Goal: Transaction & Acquisition: Book appointment/travel/reservation

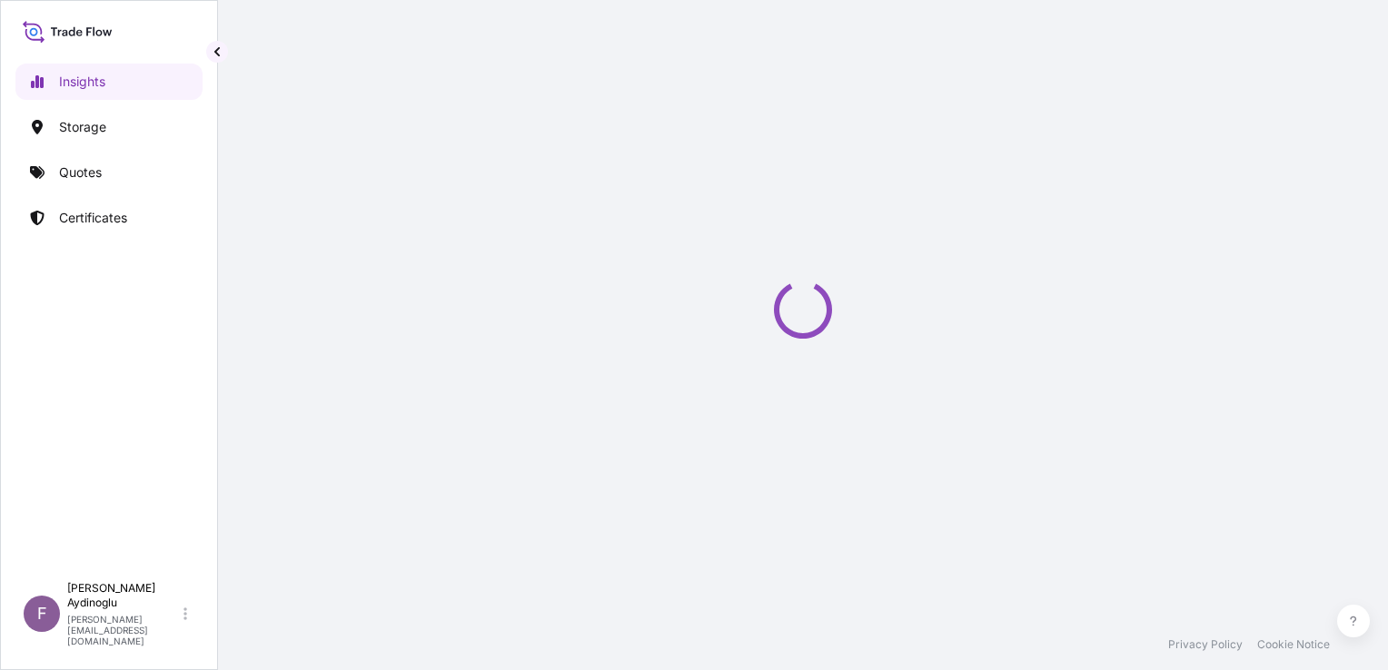
select select "2025"
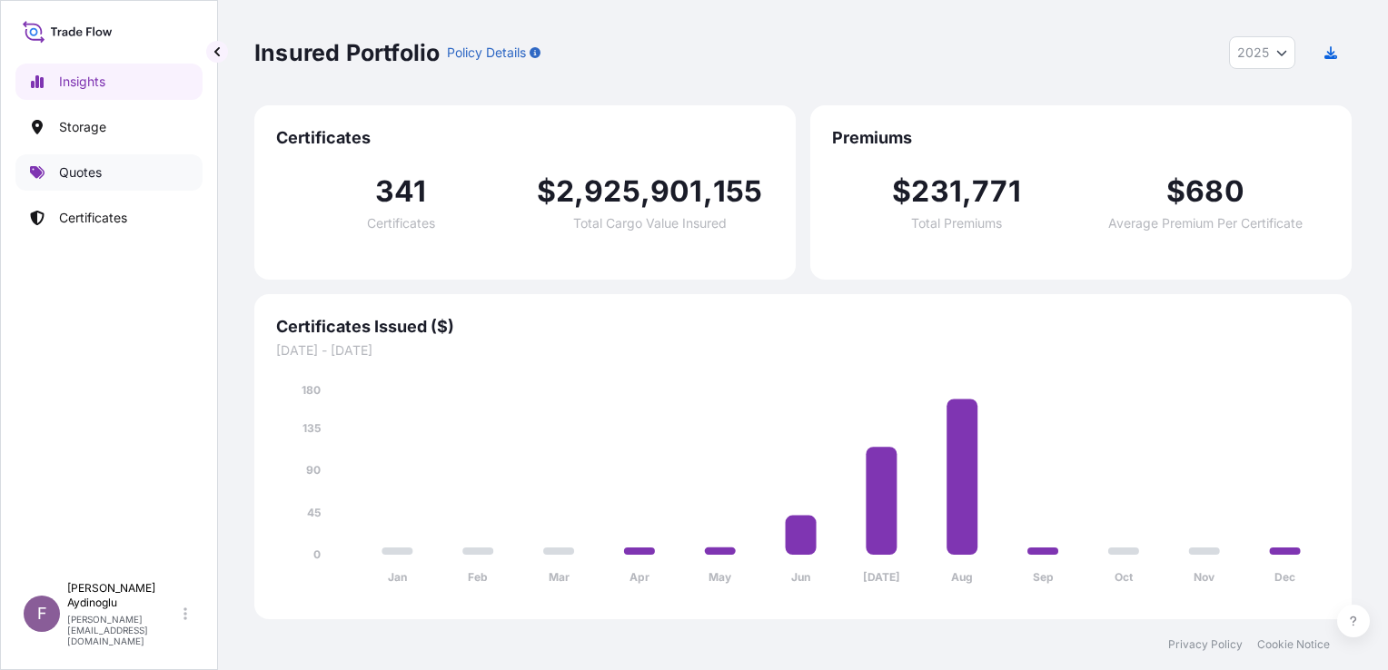
click at [74, 173] on p "Quotes" at bounding box center [80, 172] width 43 height 18
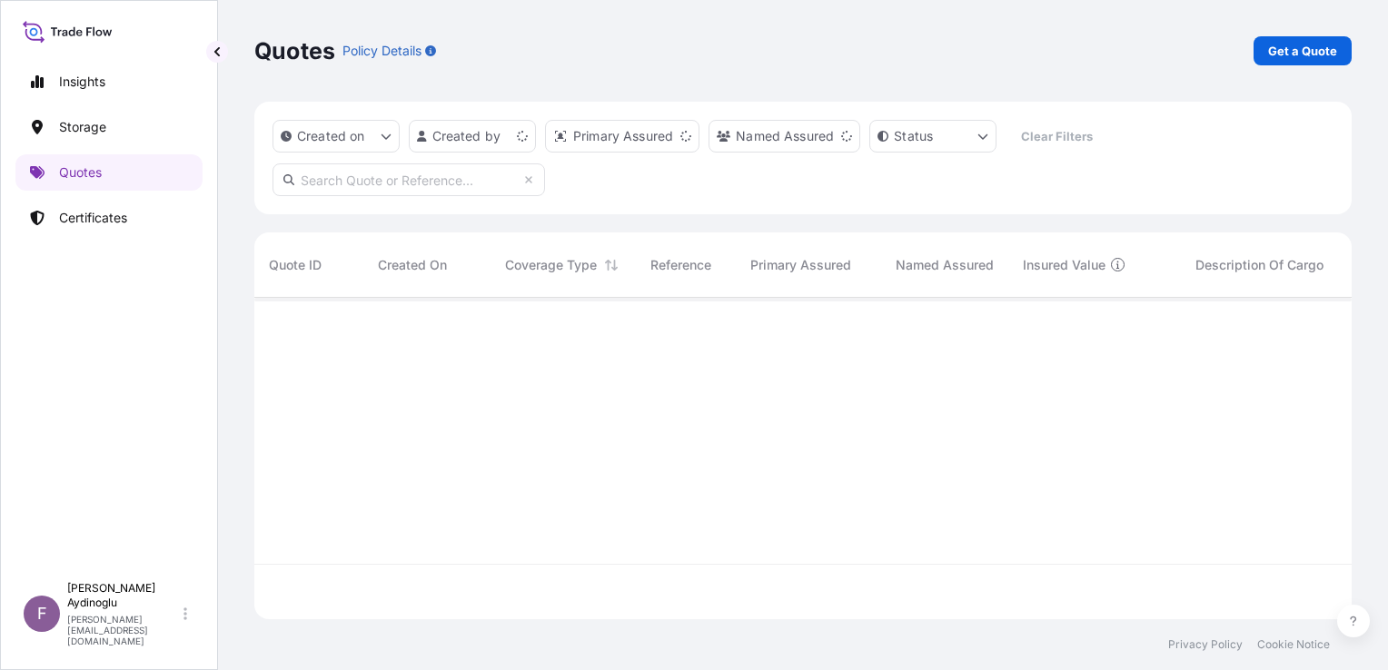
scroll to position [318, 1083]
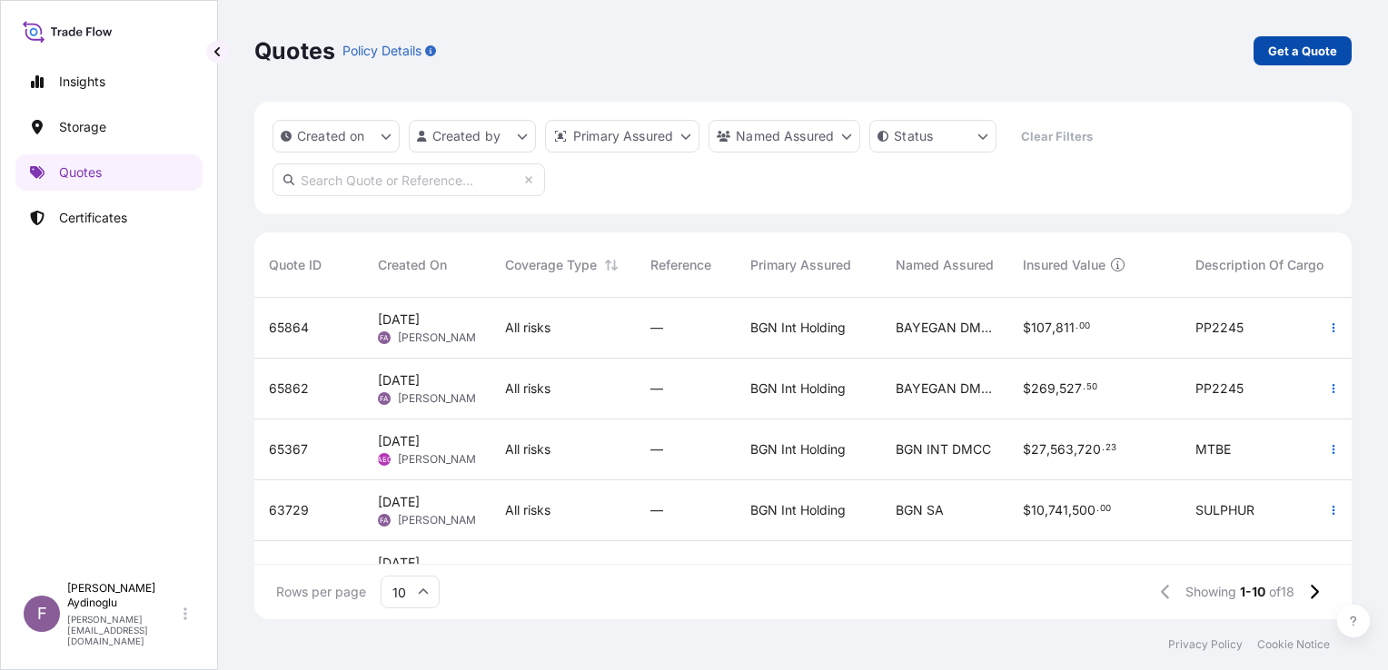
click at [1272, 53] on p "Get a Quote" at bounding box center [1302, 51] width 69 height 18
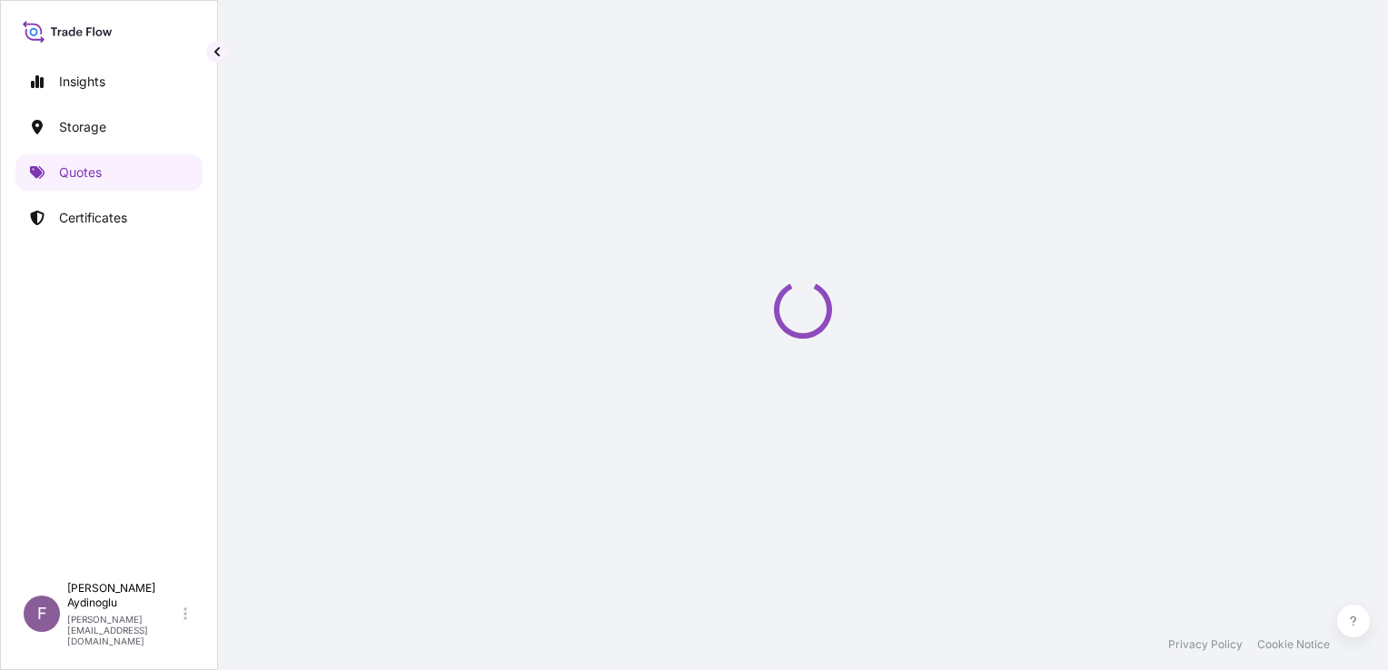
select select "Ocean Vessel"
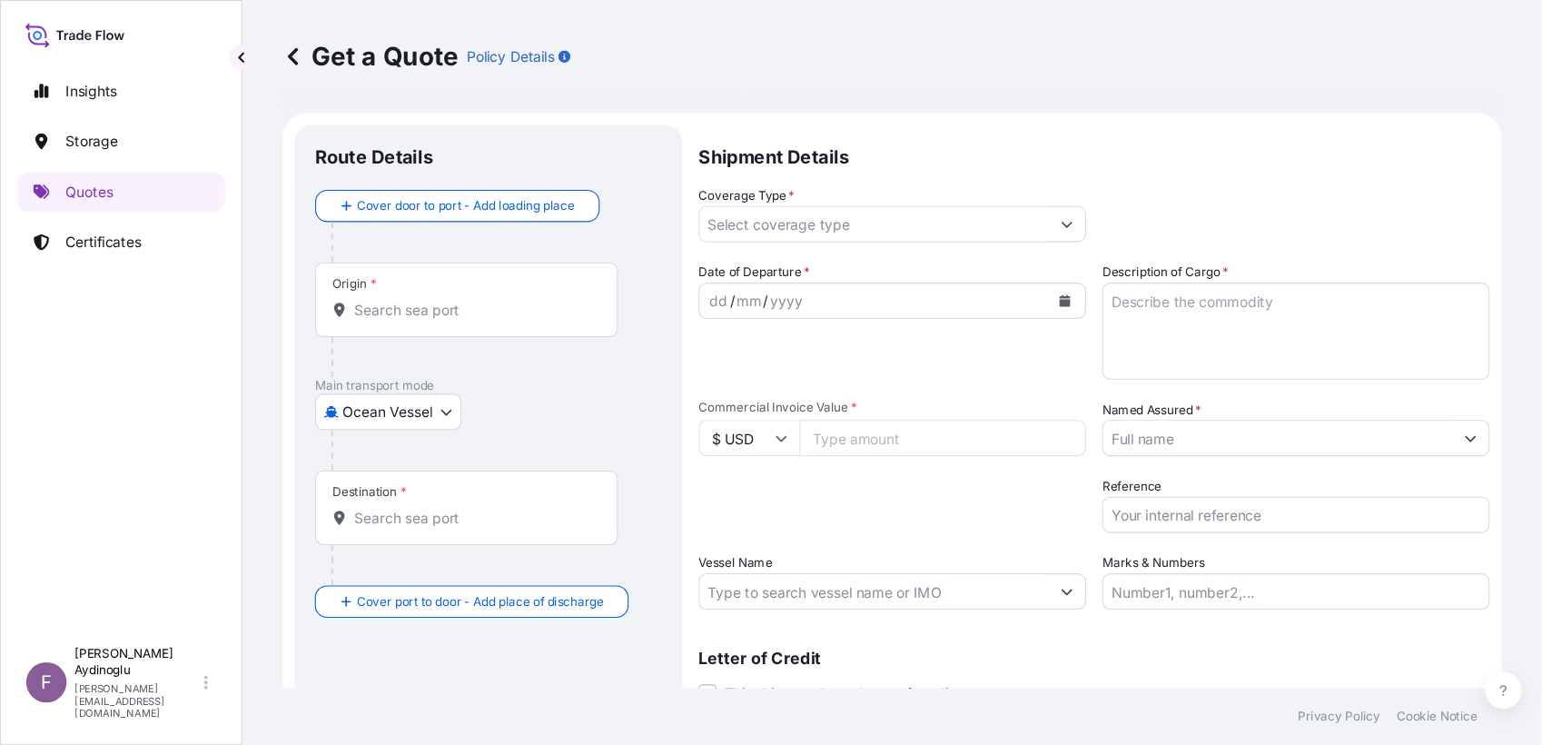
scroll to position [29, 0]
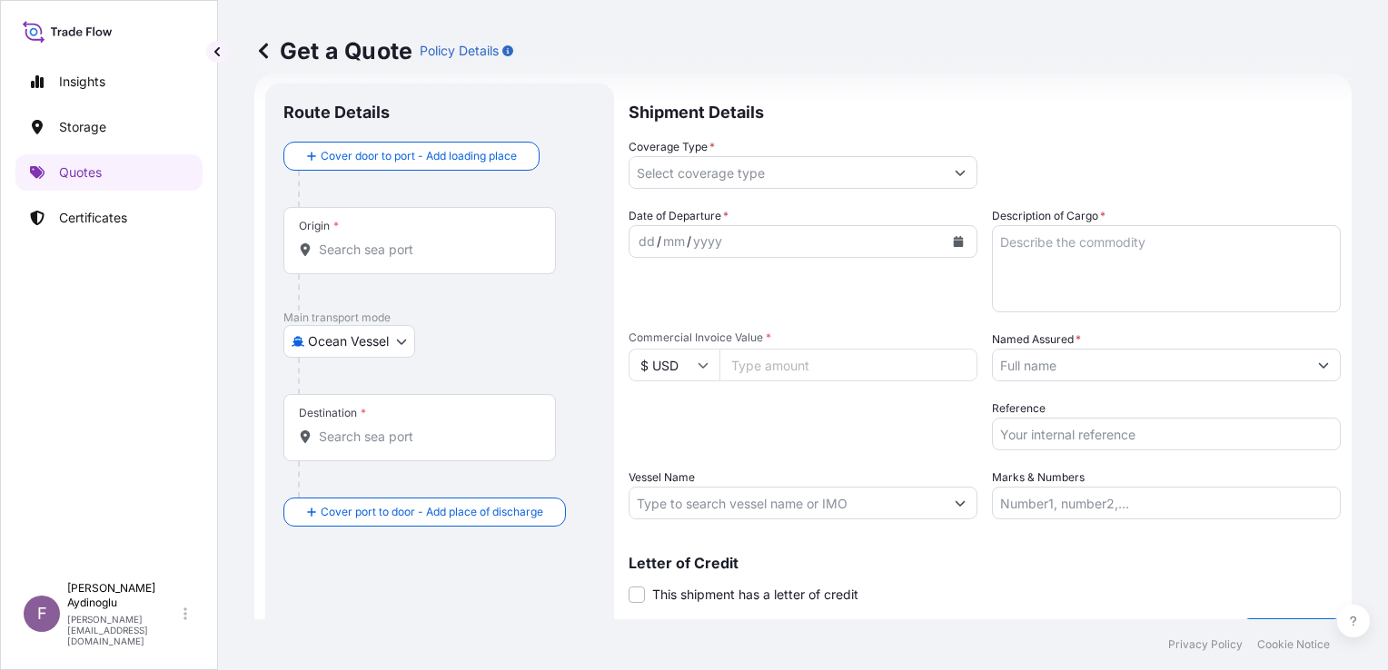
click at [1108, 501] on input "Marks & Numbers" at bounding box center [1166, 503] width 349 height 33
click at [1108, 502] on input "Marks & Numbers" at bounding box center [1166, 503] width 349 height 33
drag, startPoint x: 1057, startPoint y: 496, endPoint x: 1041, endPoint y: 489, distance: 17.9
click at [1053, 496] on input "Marks & Numbers" at bounding box center [1166, 503] width 349 height 33
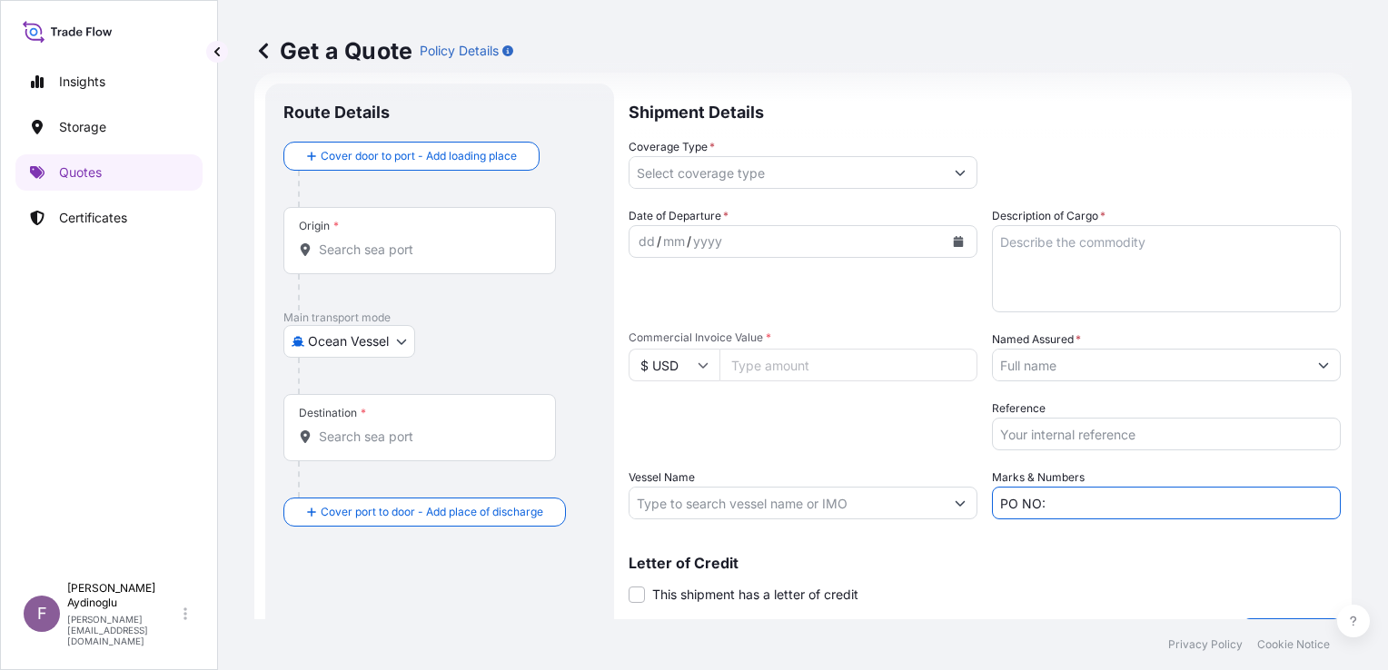
paste input "25Y0165500"
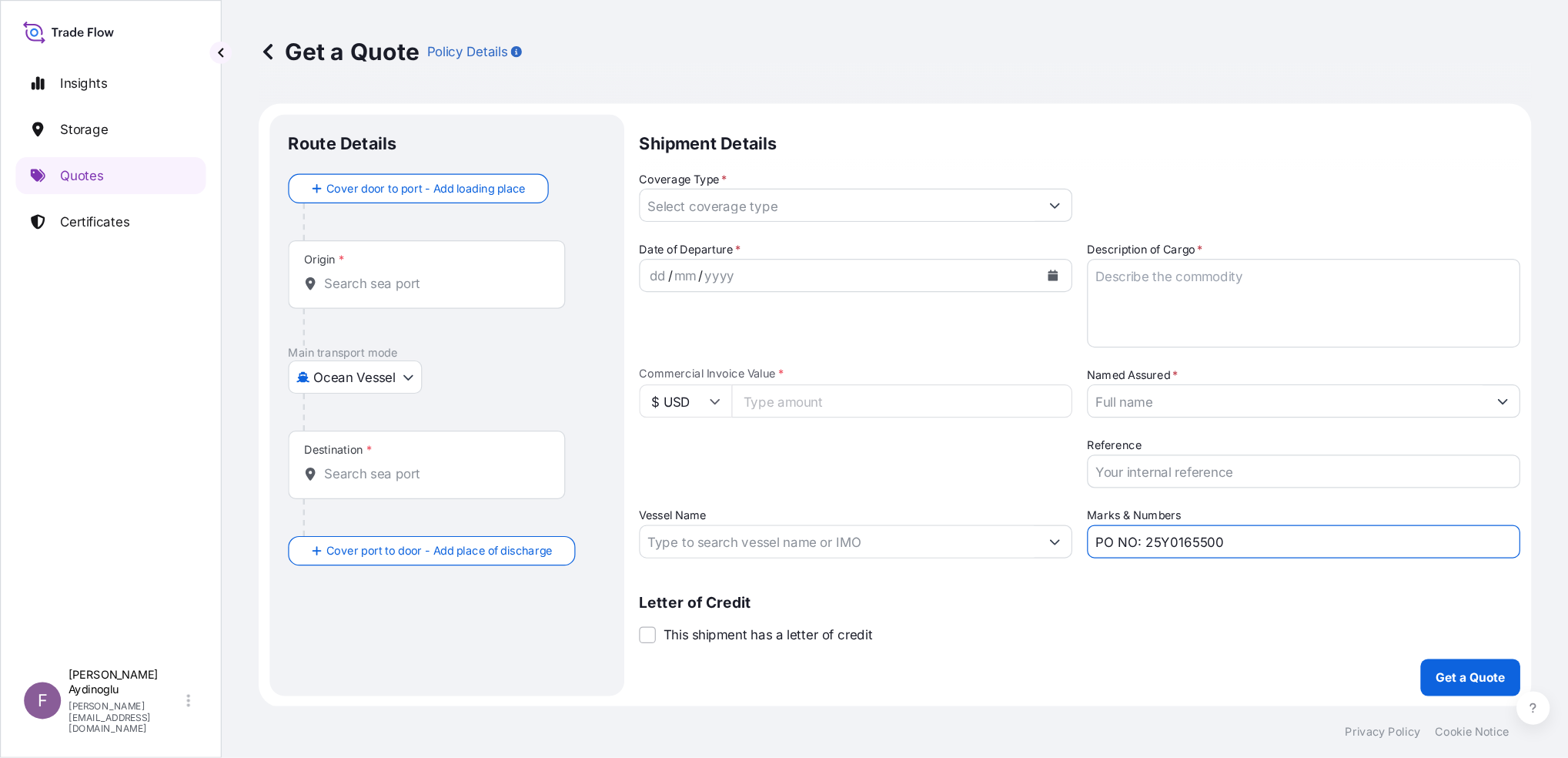
scroll to position [0, 0]
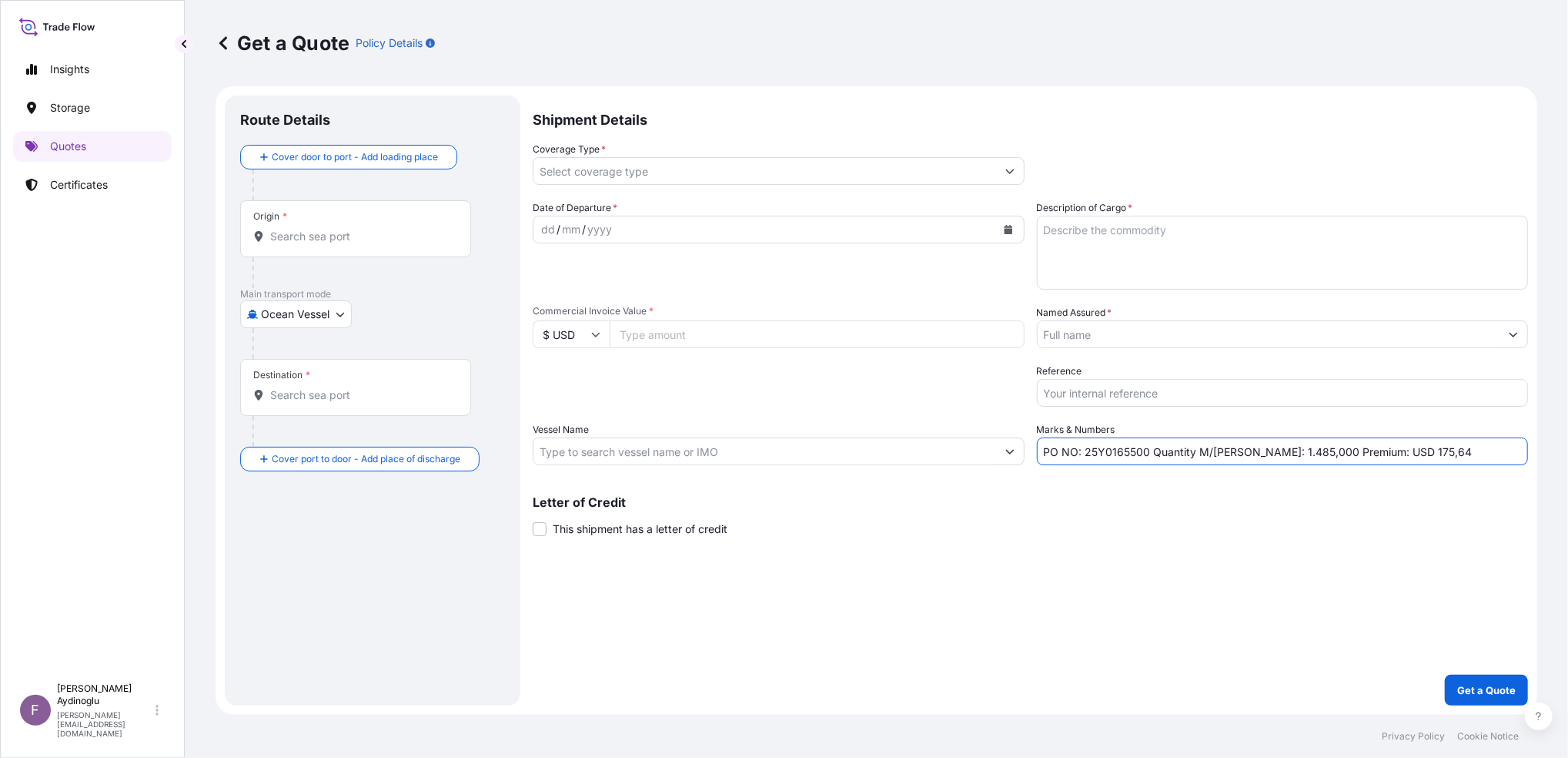
type input "PO NO: 25Y0165500 Quantity M/[PERSON_NAME]: 1.485,000 Premium: USD 175,64"
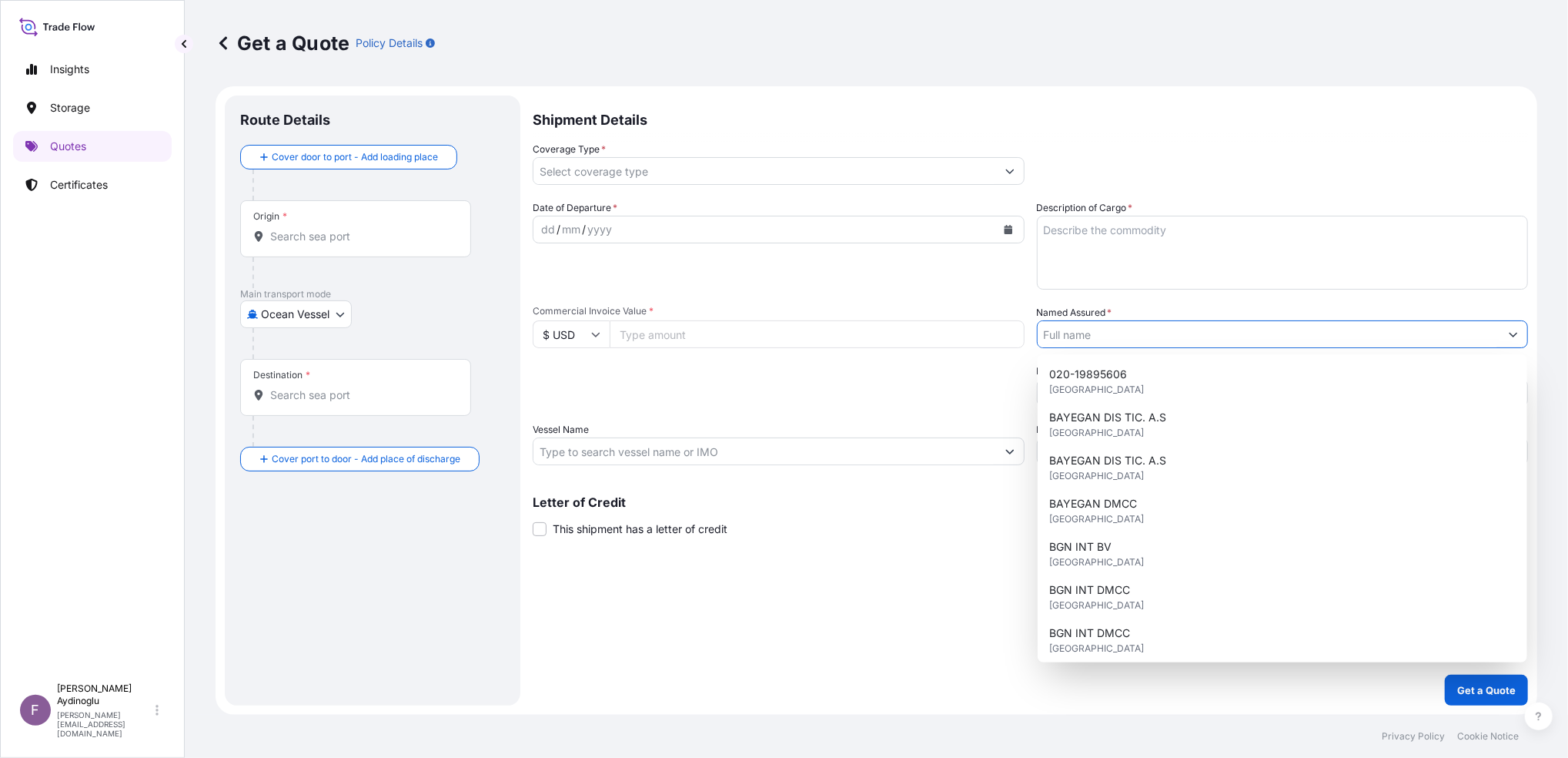
click at [1117, 333] on input "Named Assured *" at bounding box center [1269, 334] width 463 height 28
click at [1149, 508] on div "BAYEGAN DMCC [GEOGRAPHIC_DATA]" at bounding box center [1283, 511] width 478 height 43
type input "BAYEGAN DMCC"
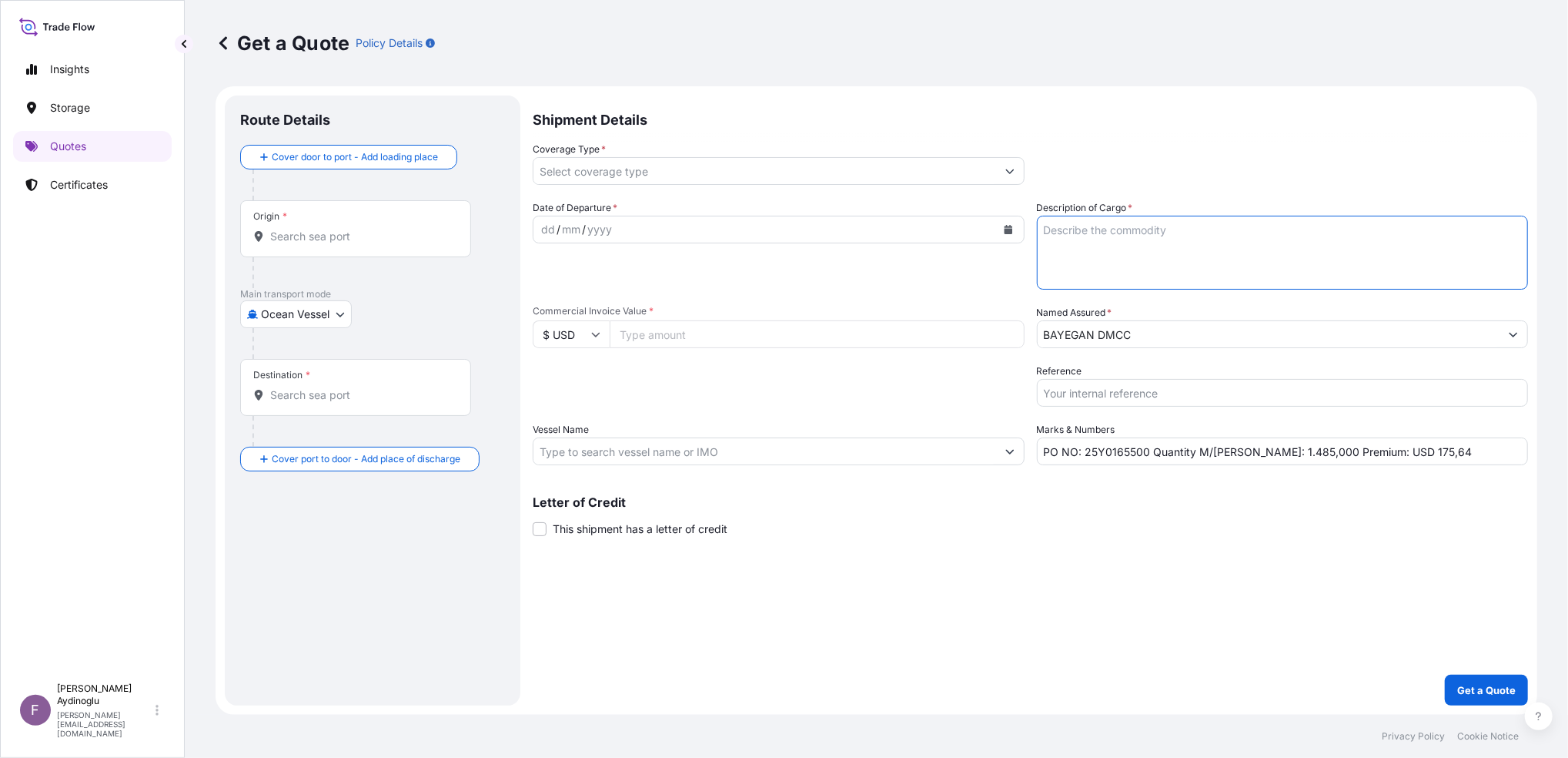
click at [1137, 248] on textarea "Description of Cargo *" at bounding box center [1283, 252] width 492 height 74
paste textarea "PP H3030T"
type textarea "PP H3030T"
click at [642, 176] on input "Coverage Type *" at bounding box center [765, 170] width 463 height 28
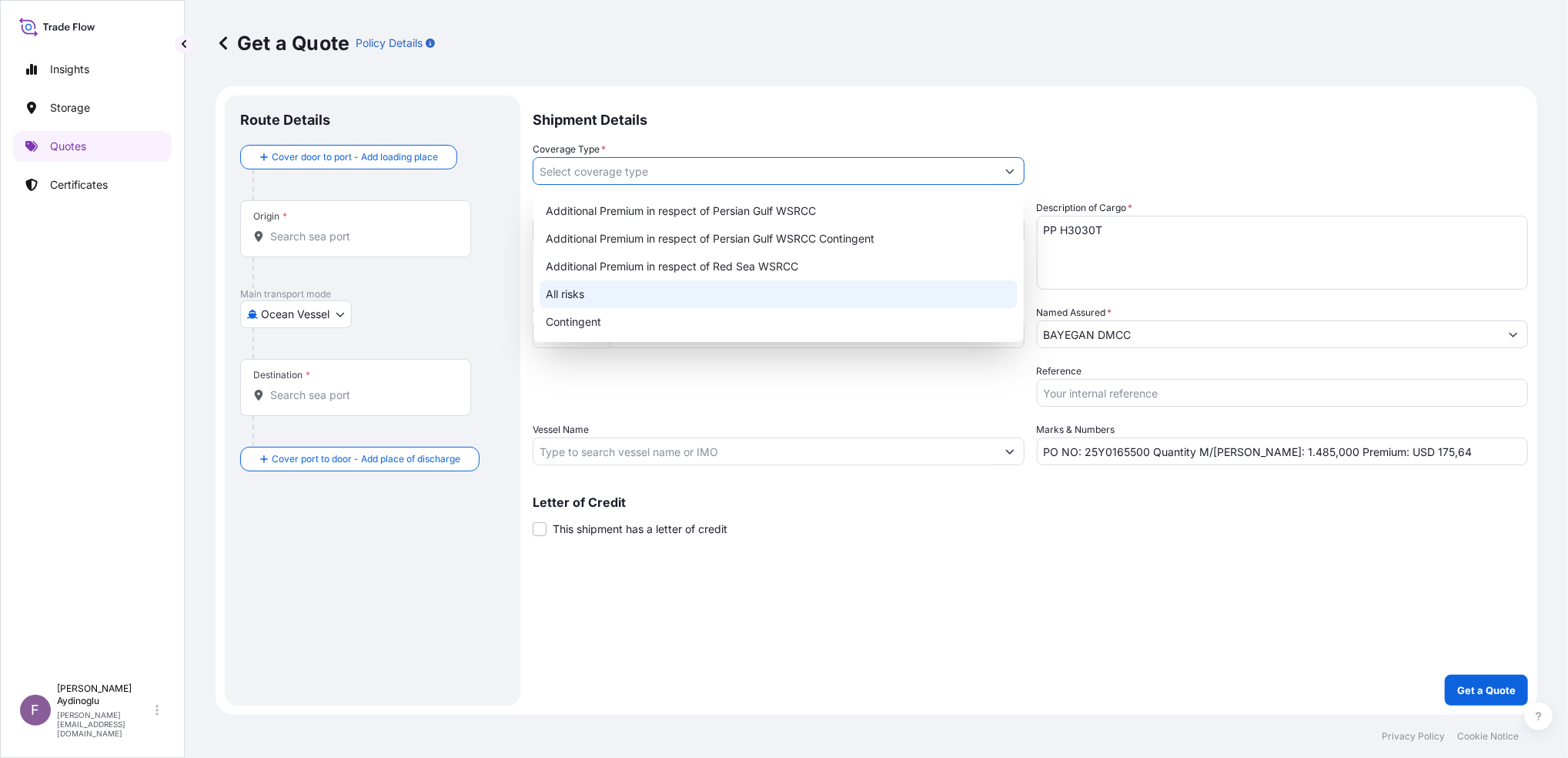
click at [648, 288] on div "All risks" at bounding box center [779, 294] width 478 height 28
type input "All risks"
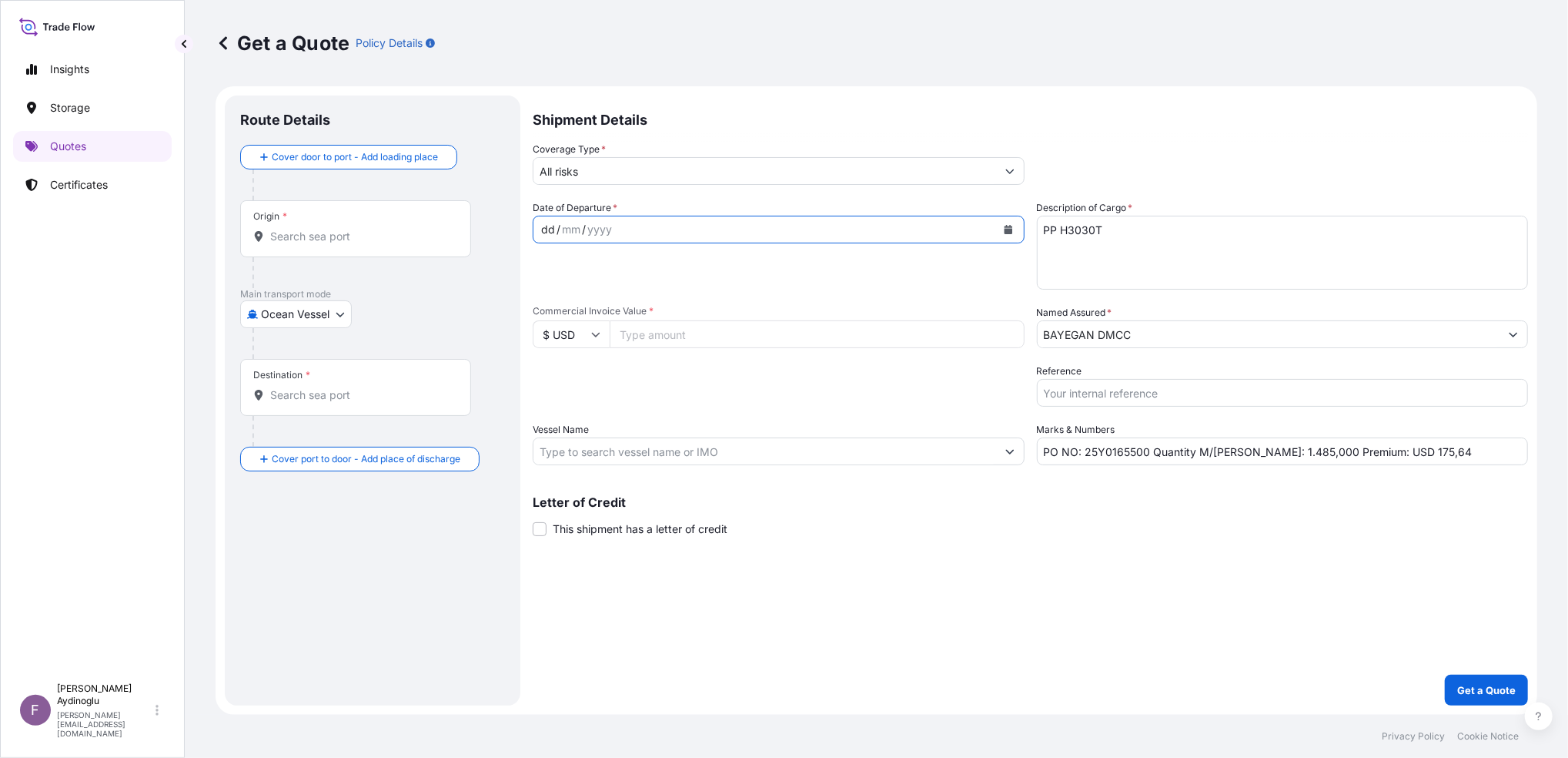
click at [540, 231] on div "dd" at bounding box center [548, 230] width 17 height 19
click at [694, 337] on input "Commercial Invoice Value *" at bounding box center [817, 334] width 415 height 28
paste input "1596746.3"
type input "1596746.3"
click at [667, 454] on input "Vessel Name" at bounding box center [765, 451] width 463 height 28
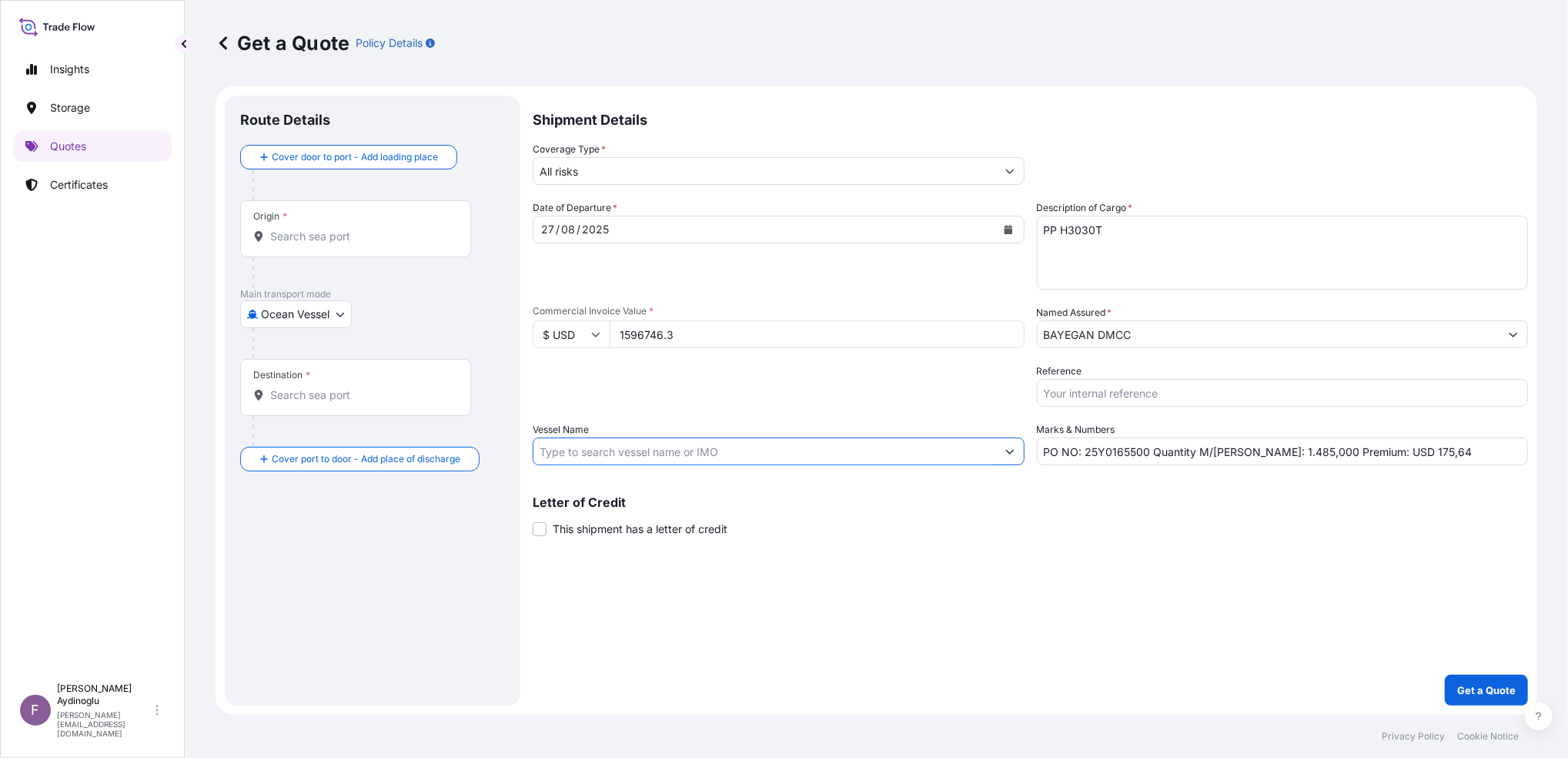
paste input "CMA CGM URAL"
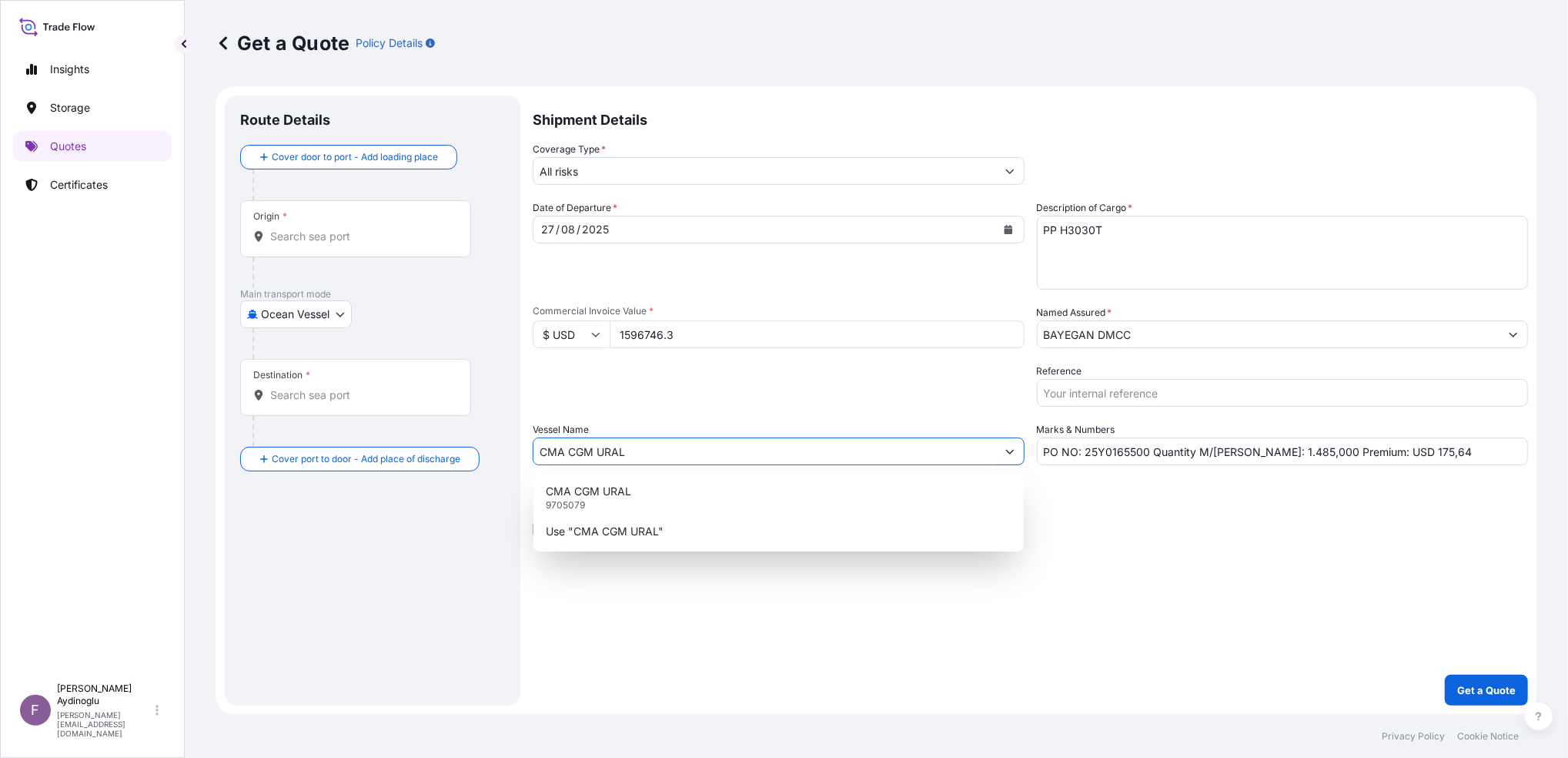
type input "CMA CGM URAL"
click at [349, 238] on input "Origin *" at bounding box center [361, 237] width 181 height 15
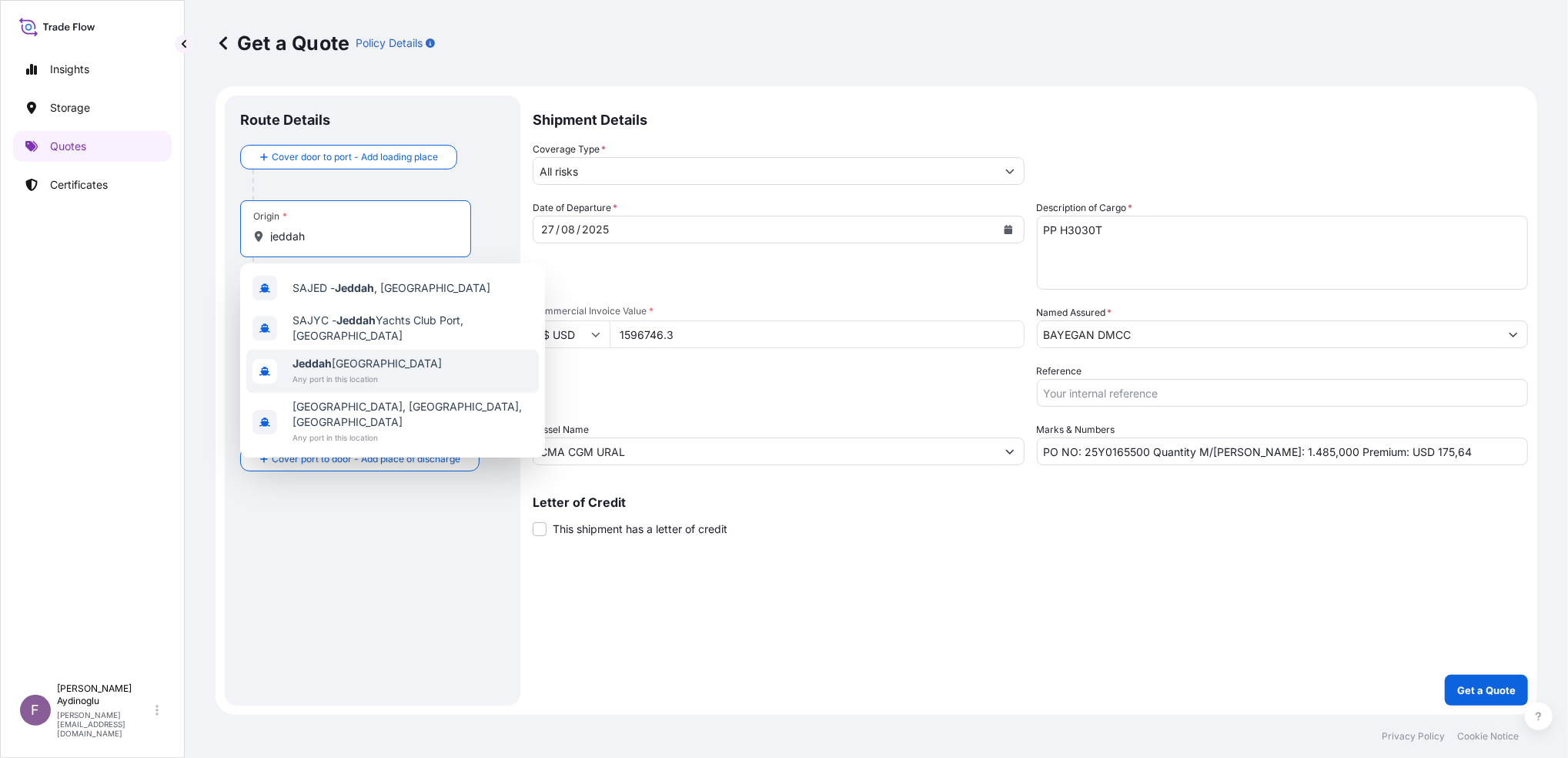
click at [388, 380] on span "Any port in this location" at bounding box center [367, 379] width 149 height 15
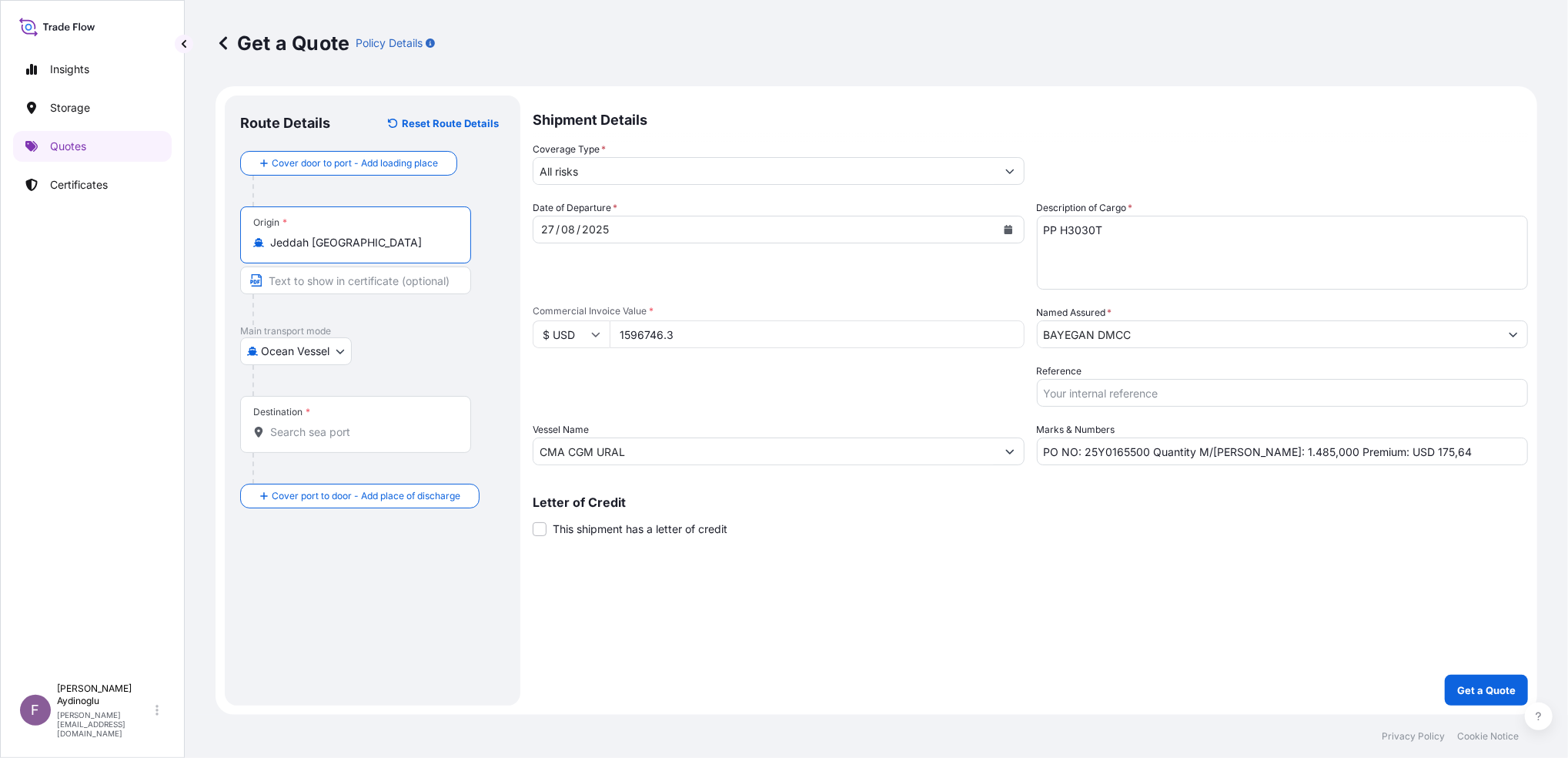
type input "Jeddah [GEOGRAPHIC_DATA]"
click at [351, 277] on input "Text to appear on certificate" at bounding box center [358, 280] width 236 height 28
type input "JEDDAH / [GEOGRAPHIC_DATA]"
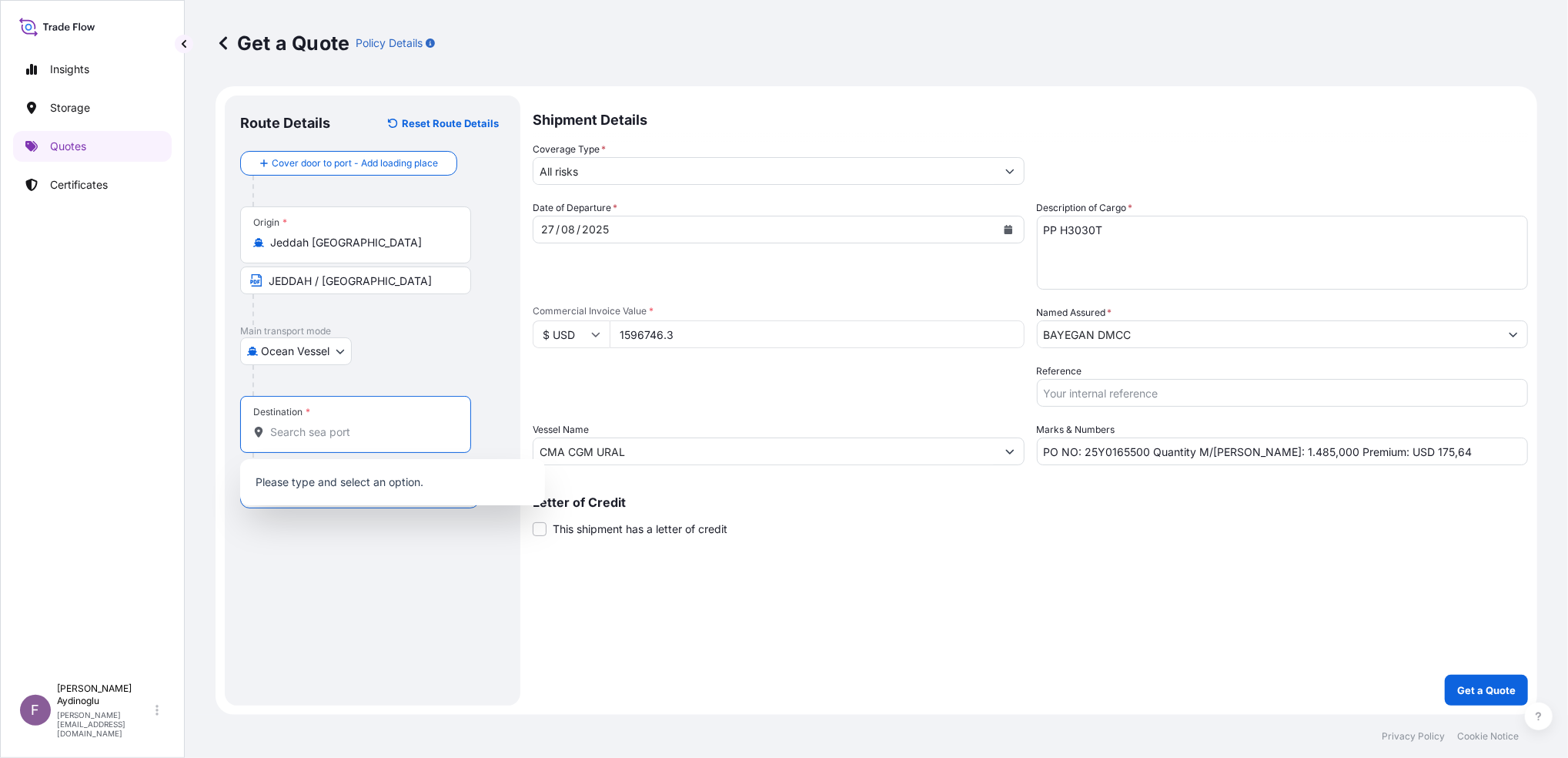
click at [343, 424] on input "Destination *" at bounding box center [361, 432] width 181 height 15
click at [361, 499] on span "Any port in this location" at bounding box center [335, 494] width 86 height 15
type input "Alsancak"
click at [358, 471] on input "Text to appear on certificate" at bounding box center [355, 470] width 231 height 28
type input "ALSANCAK-IZMIR / [GEOGRAPHIC_DATA]"
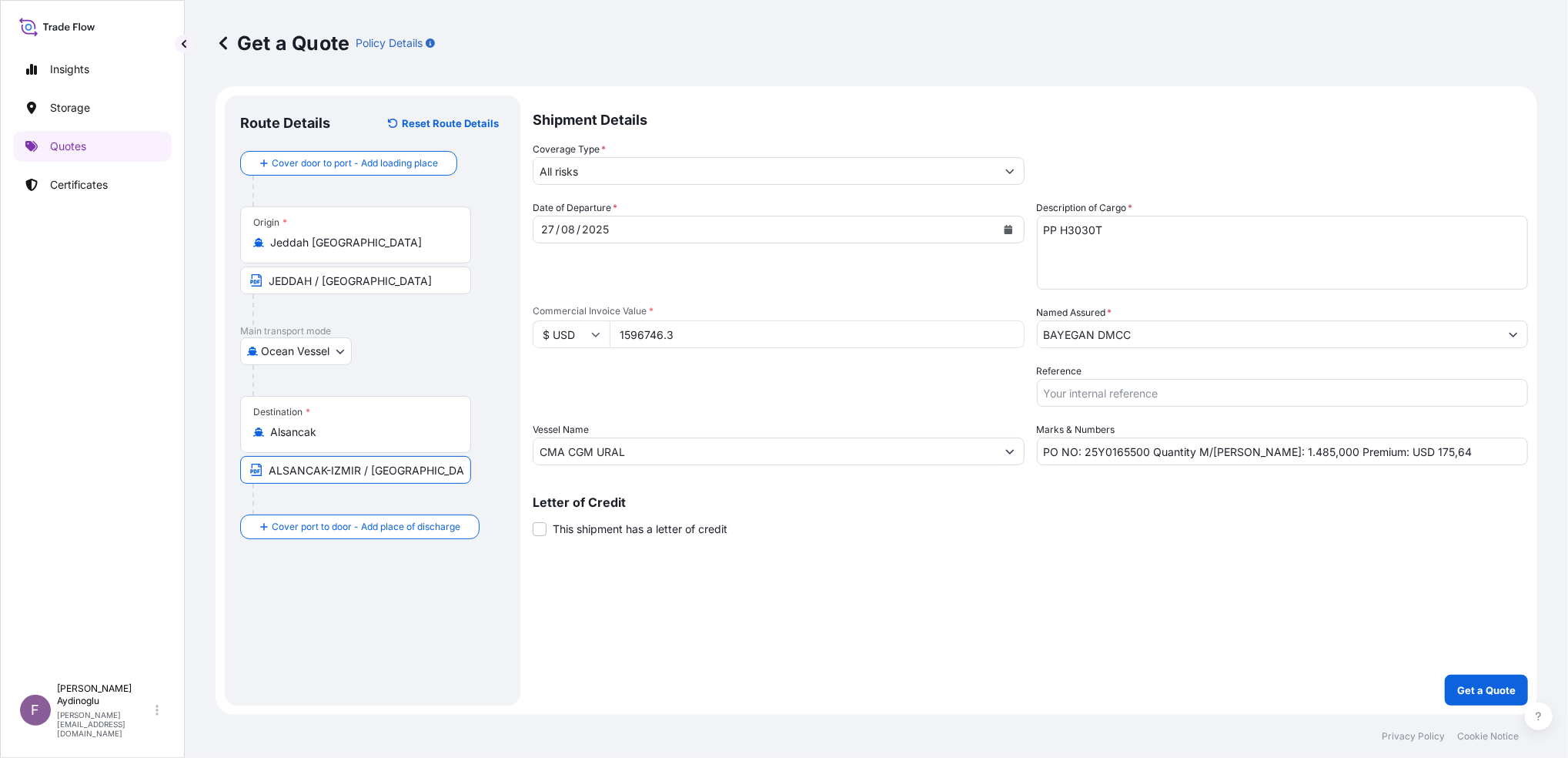
click at [750, 407] on div "Date of Departure * [DATE] Cargo Category * LPG, Crude Oil, Utility Fuel, Mid D…" at bounding box center [1031, 332] width 995 height 265
click at [1176, 567] on p "Get a Quote" at bounding box center [1486, 690] width 58 height 15
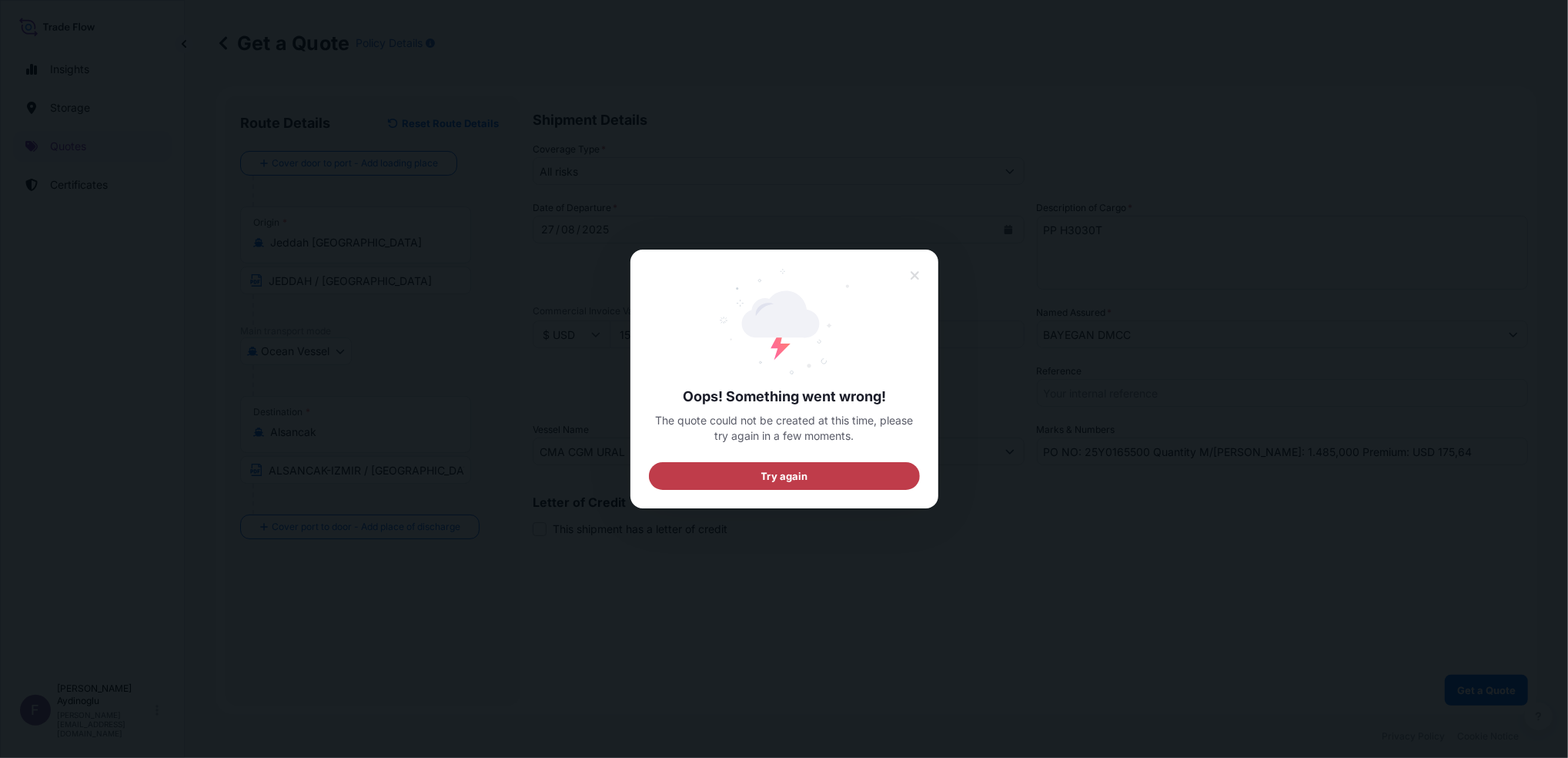
click at [806, 476] on span "Try again" at bounding box center [783, 476] width 47 height 15
click at [806, 475] on span "Try again" at bounding box center [783, 476] width 47 height 15
